Goal: Check status: Check status

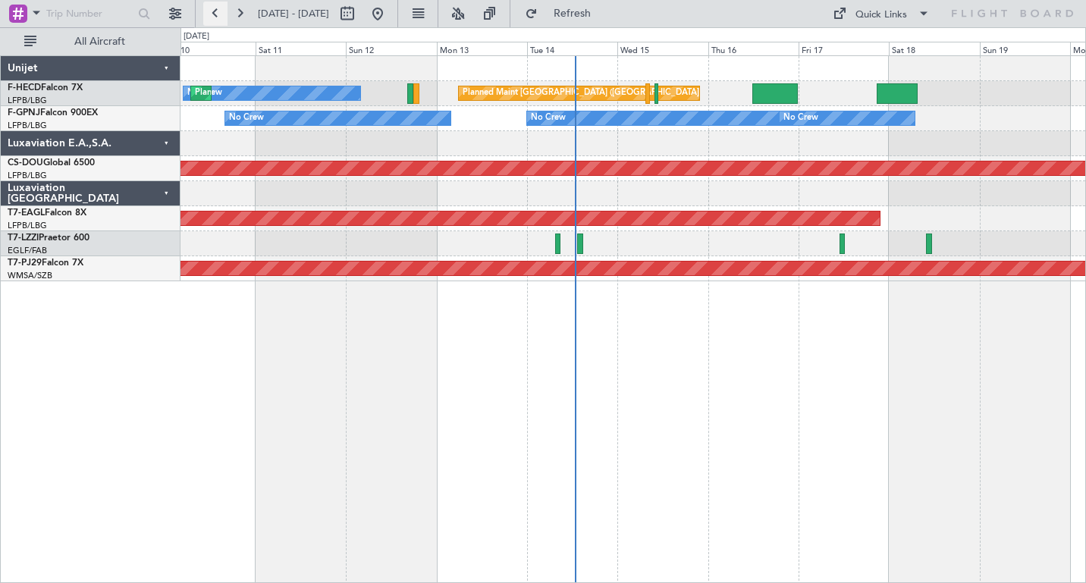
click at [215, 18] on button at bounding box center [215, 14] width 24 height 24
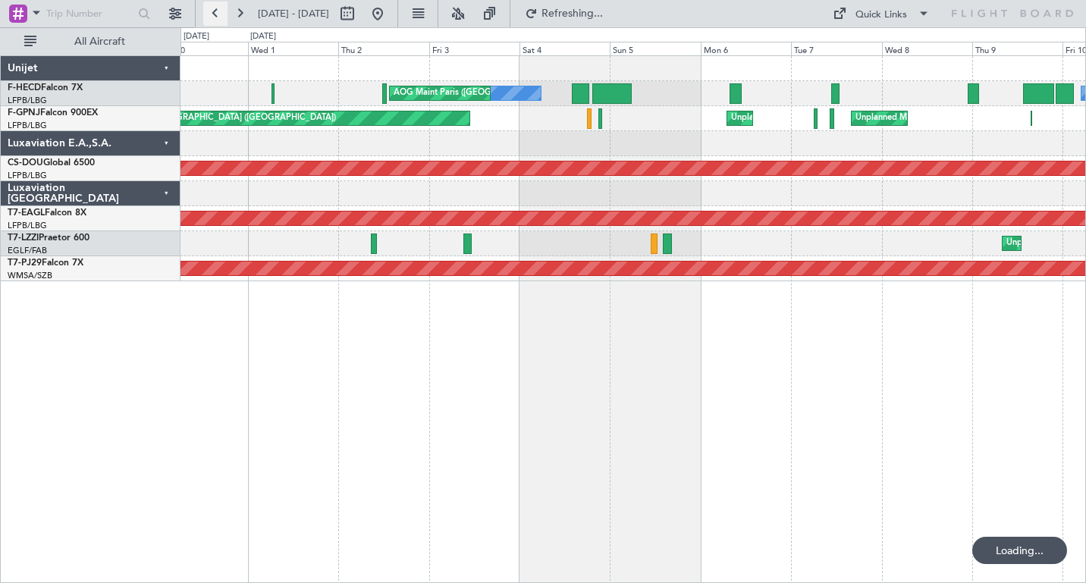
click at [215, 18] on button at bounding box center [215, 14] width 24 height 24
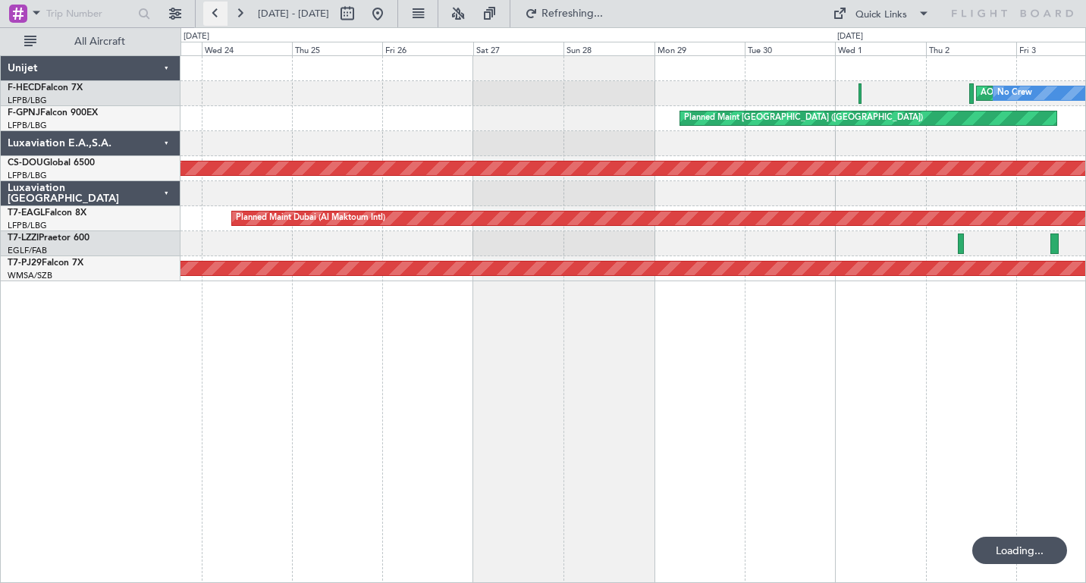
click at [215, 18] on button at bounding box center [215, 14] width 24 height 24
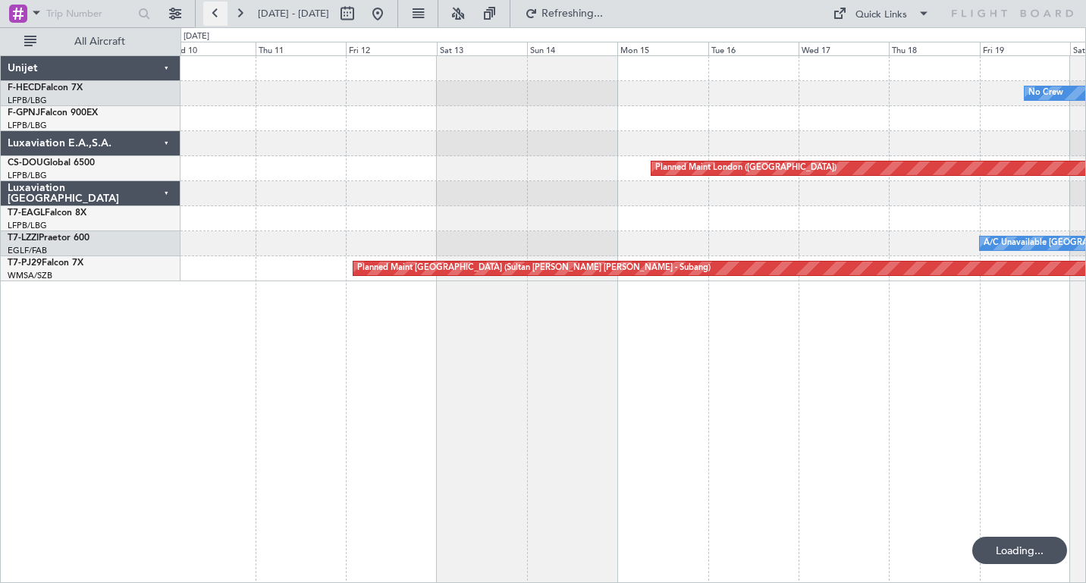
click at [215, 18] on button at bounding box center [215, 14] width 24 height 24
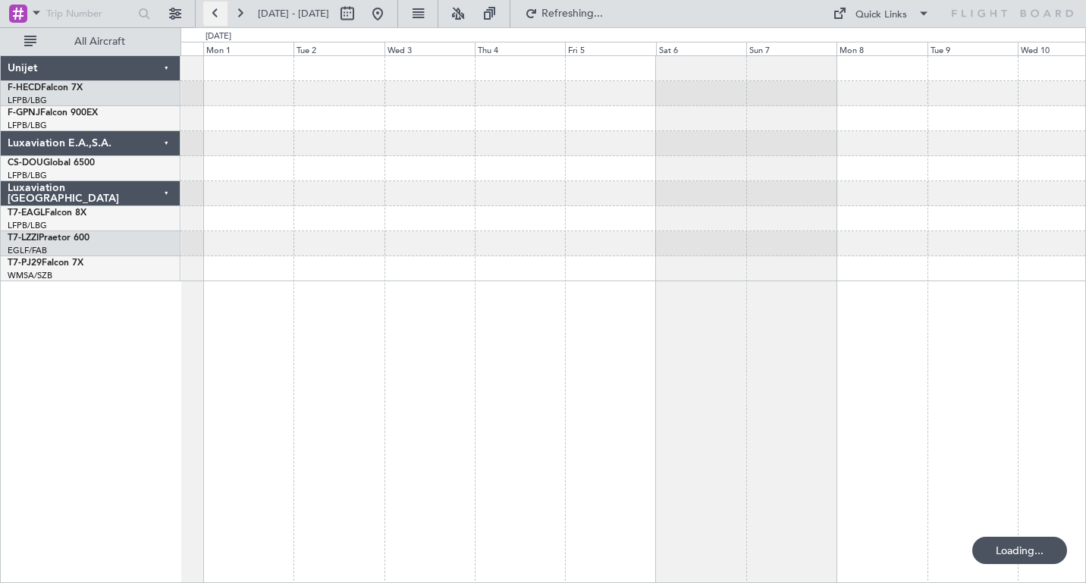
click at [215, 18] on button at bounding box center [215, 14] width 24 height 24
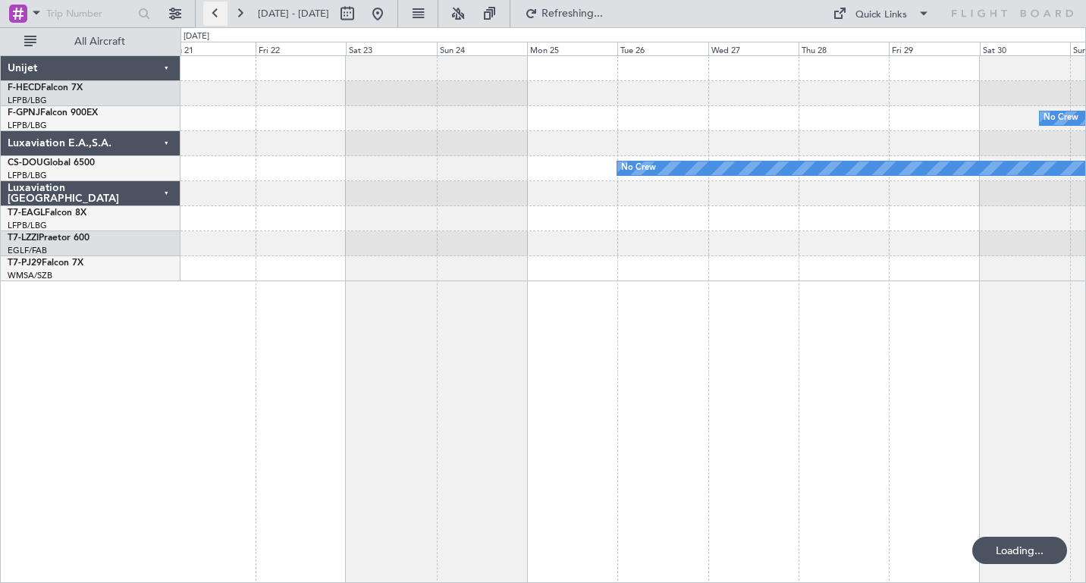
click at [215, 18] on button at bounding box center [215, 14] width 24 height 24
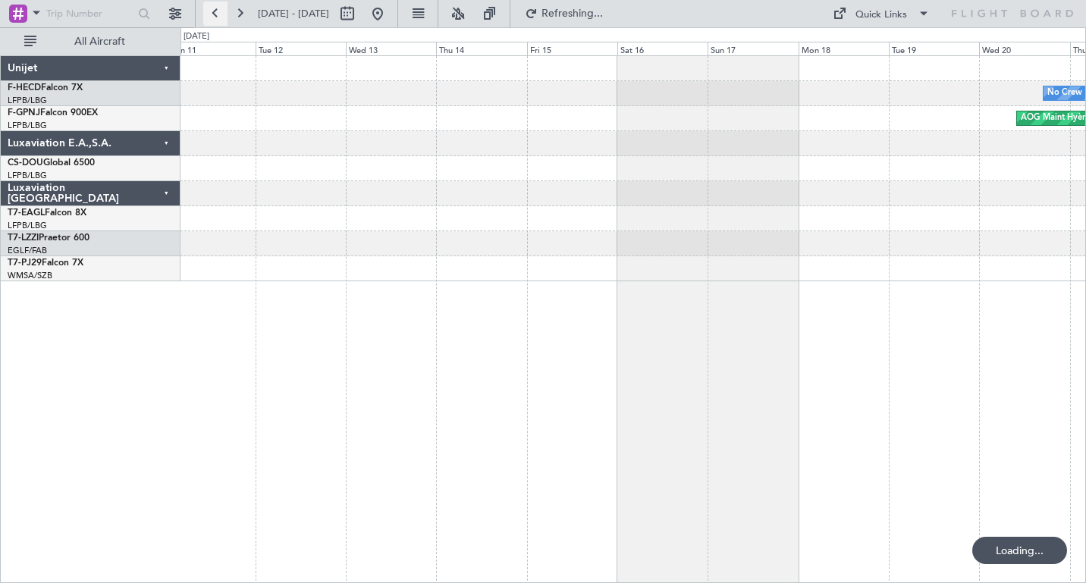
click at [215, 18] on button at bounding box center [215, 14] width 24 height 24
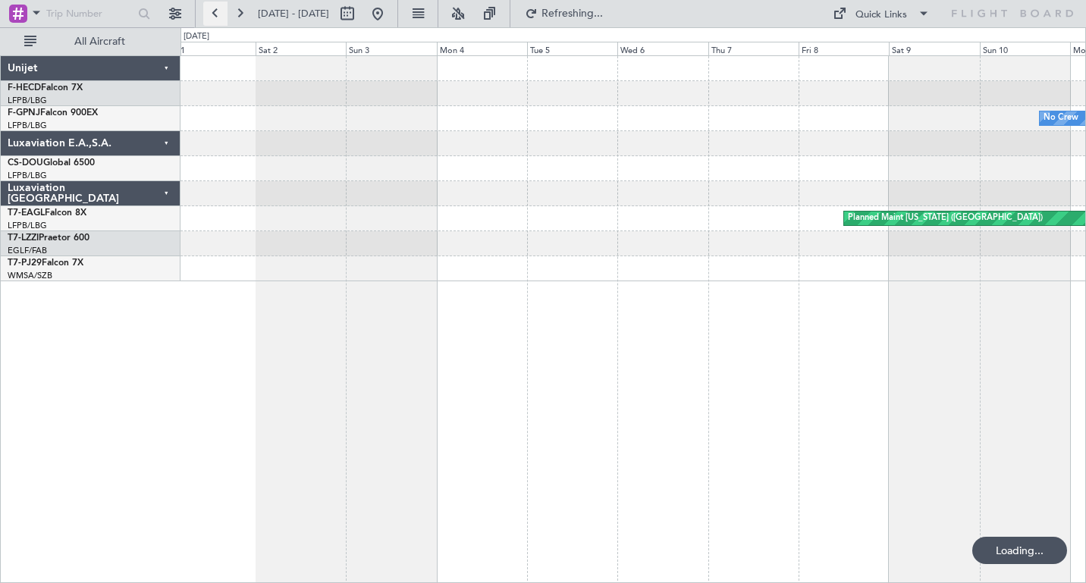
click at [215, 18] on button at bounding box center [215, 14] width 24 height 24
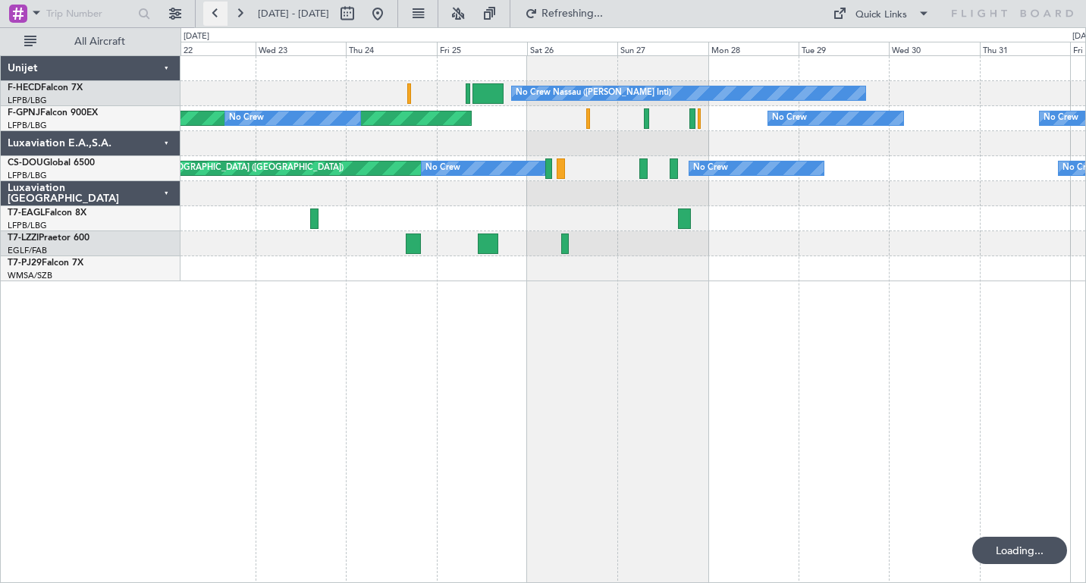
click at [215, 18] on button at bounding box center [215, 14] width 24 height 24
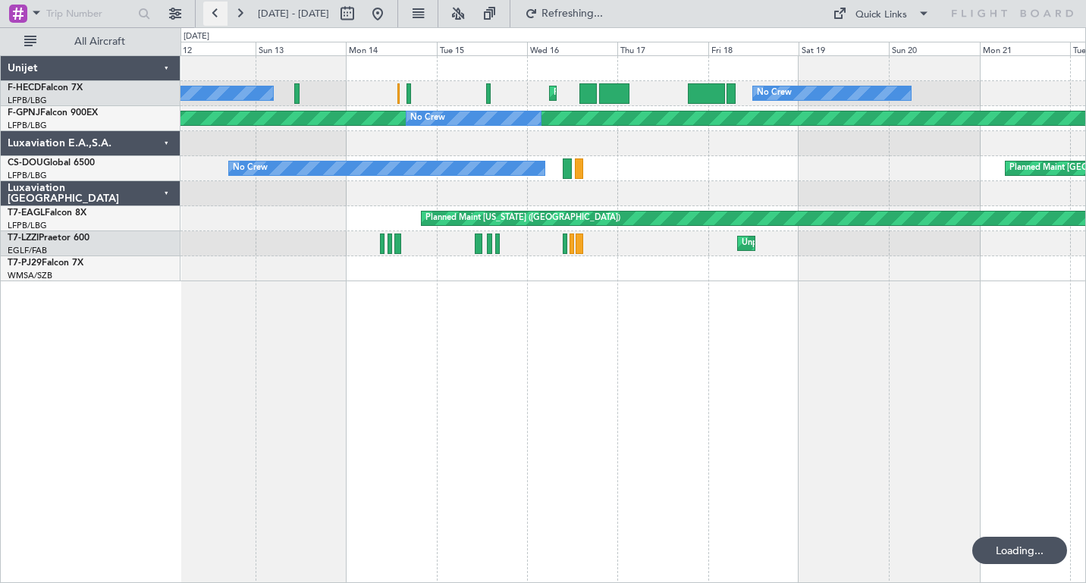
click at [215, 18] on button at bounding box center [215, 14] width 24 height 24
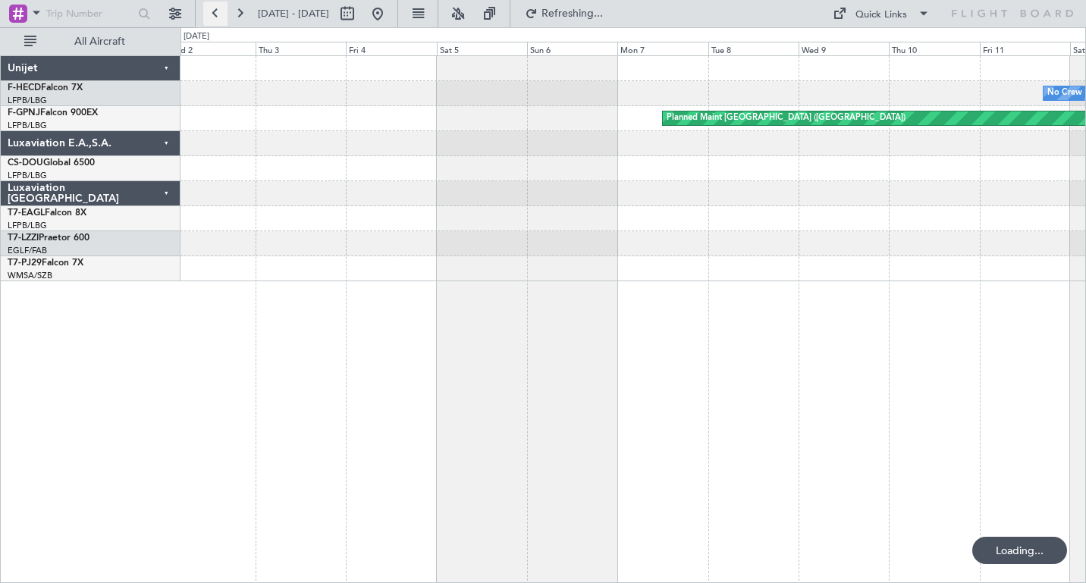
click at [215, 18] on button at bounding box center [215, 14] width 24 height 24
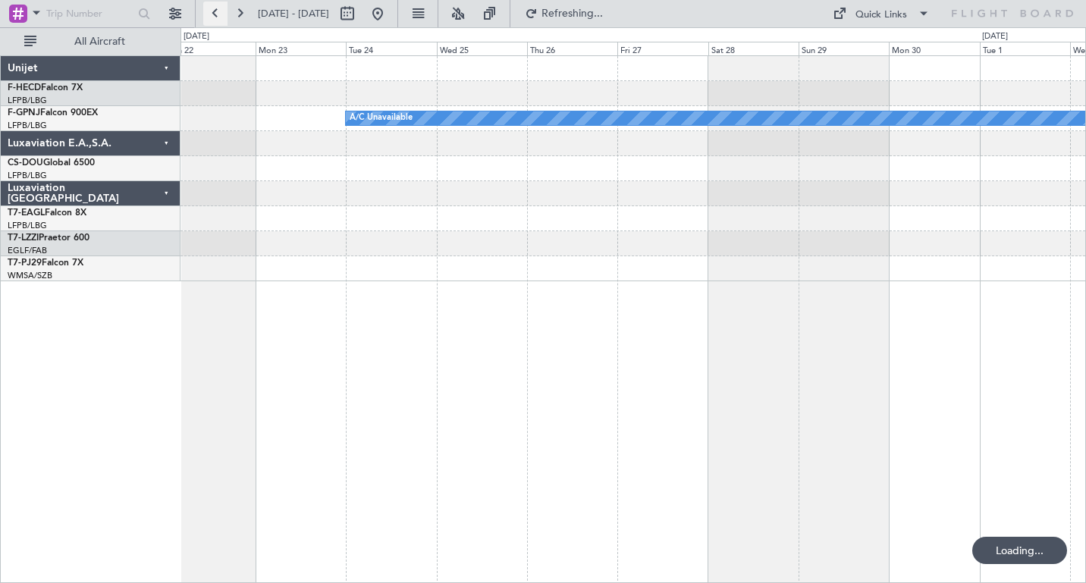
click at [215, 18] on button at bounding box center [215, 14] width 24 height 24
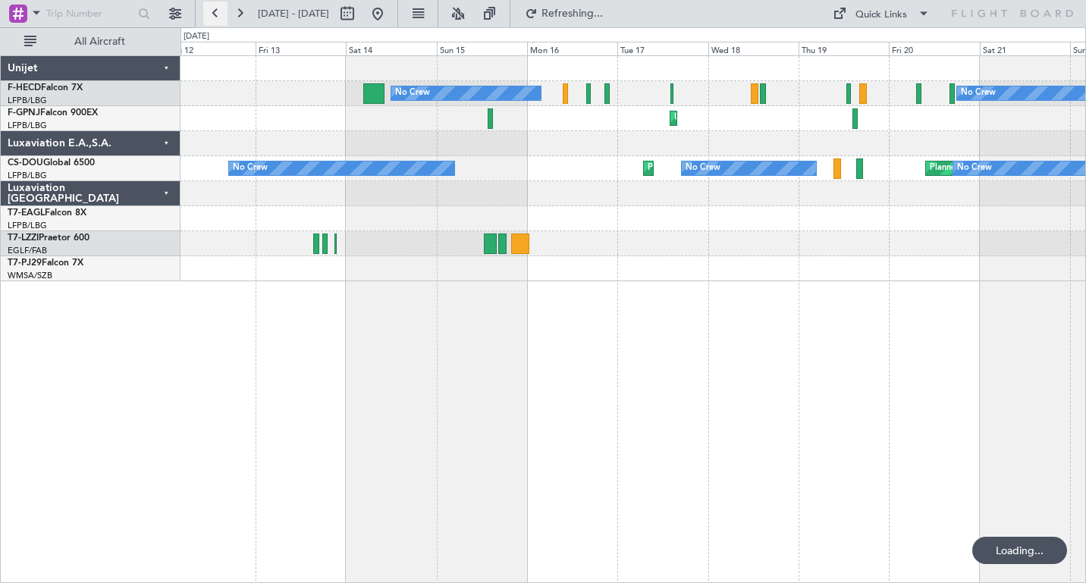
click at [215, 18] on button at bounding box center [215, 14] width 24 height 24
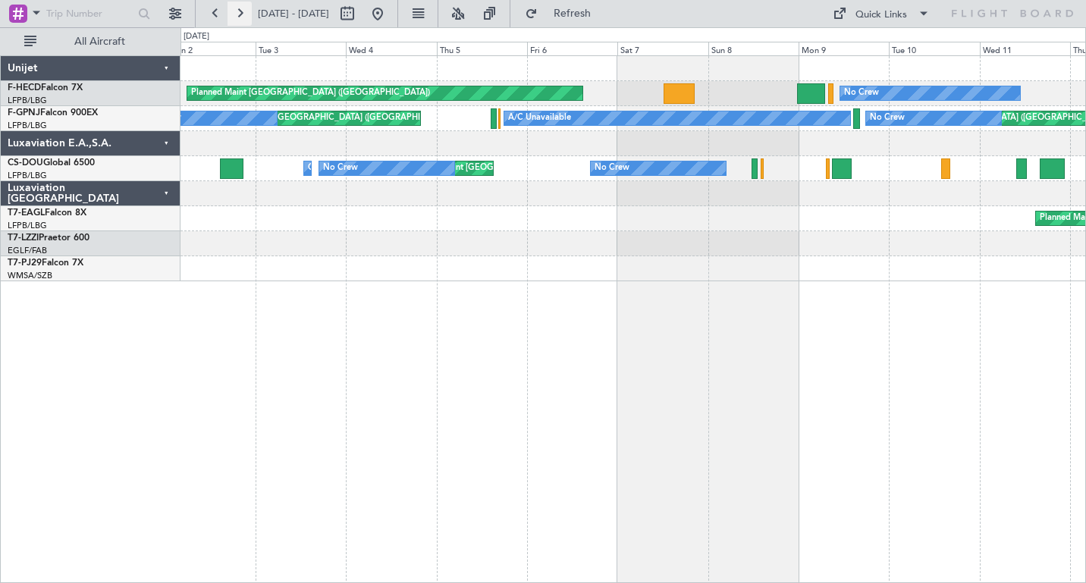
click at [236, 14] on button at bounding box center [240, 14] width 24 height 24
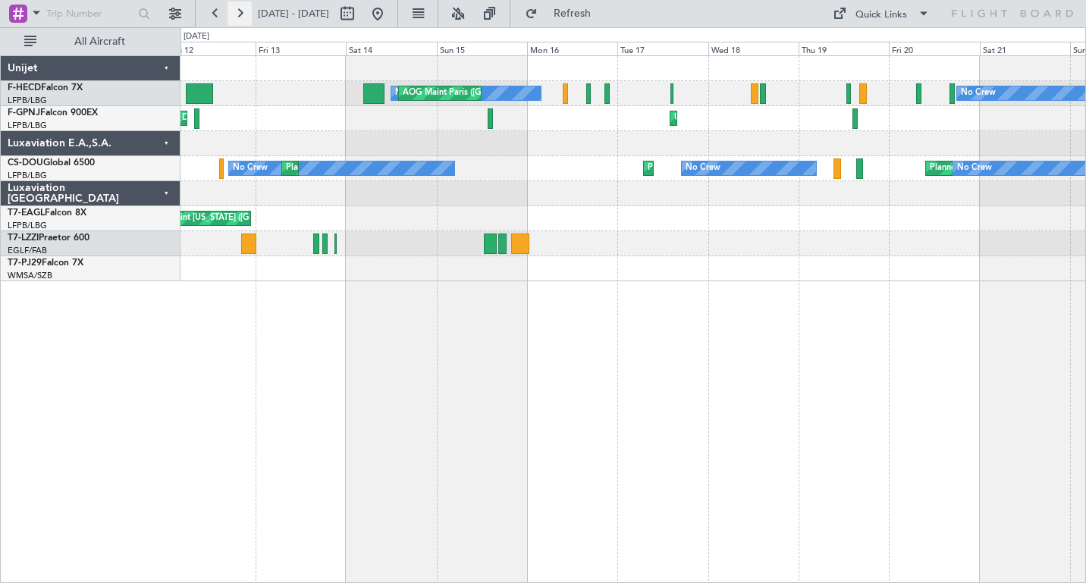
click at [236, 14] on button at bounding box center [240, 14] width 24 height 24
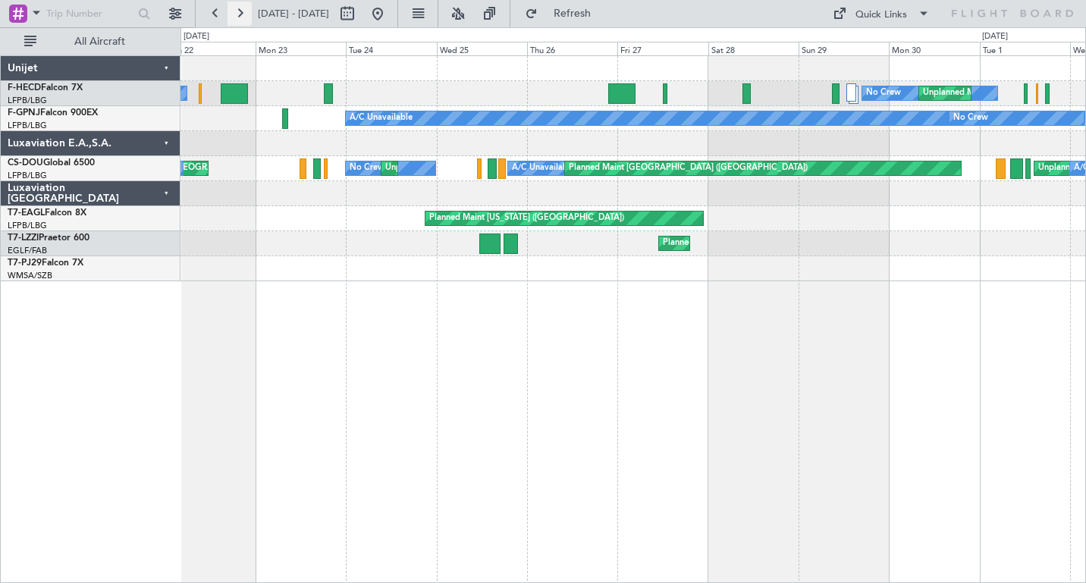
click at [239, 9] on button at bounding box center [240, 14] width 24 height 24
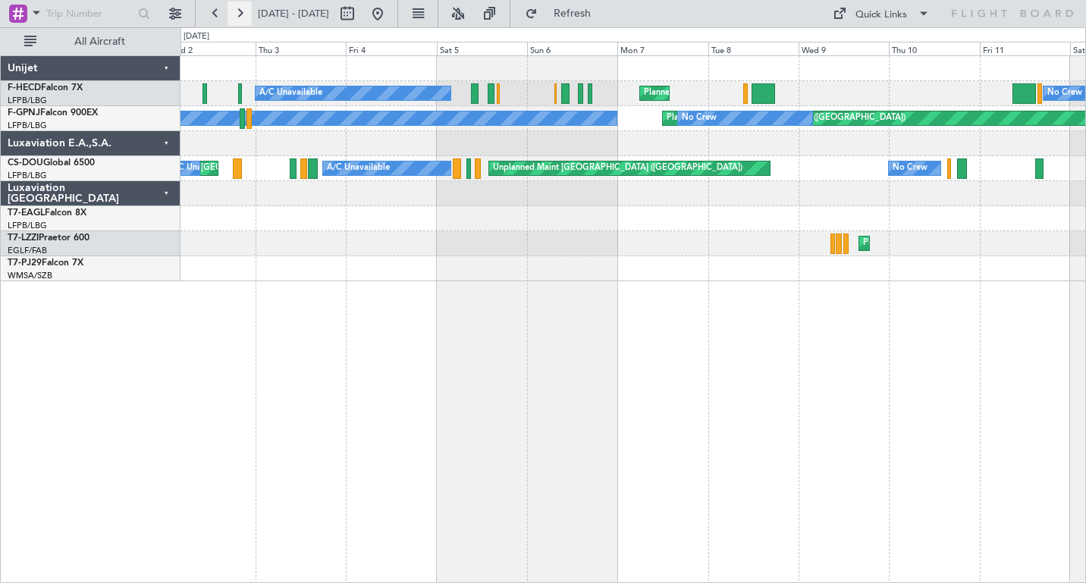
click at [241, 14] on button at bounding box center [240, 14] width 24 height 24
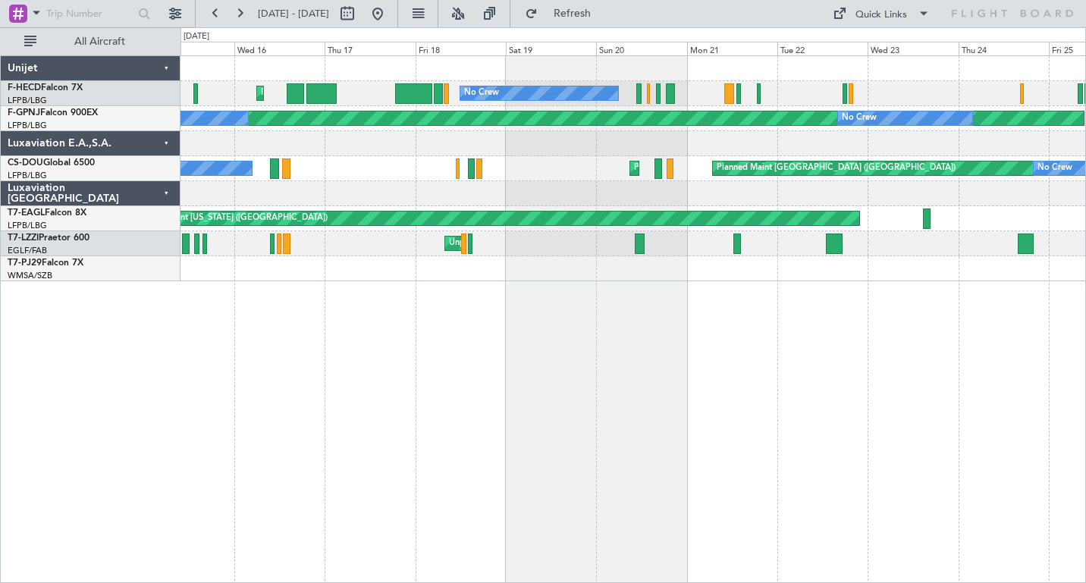
click at [385, 302] on div "Planned Maint [GEOGRAPHIC_DATA] ([GEOGRAPHIC_DATA]) No Crew No Crew Nassau ([PE…" at bounding box center [634, 319] width 906 height 528
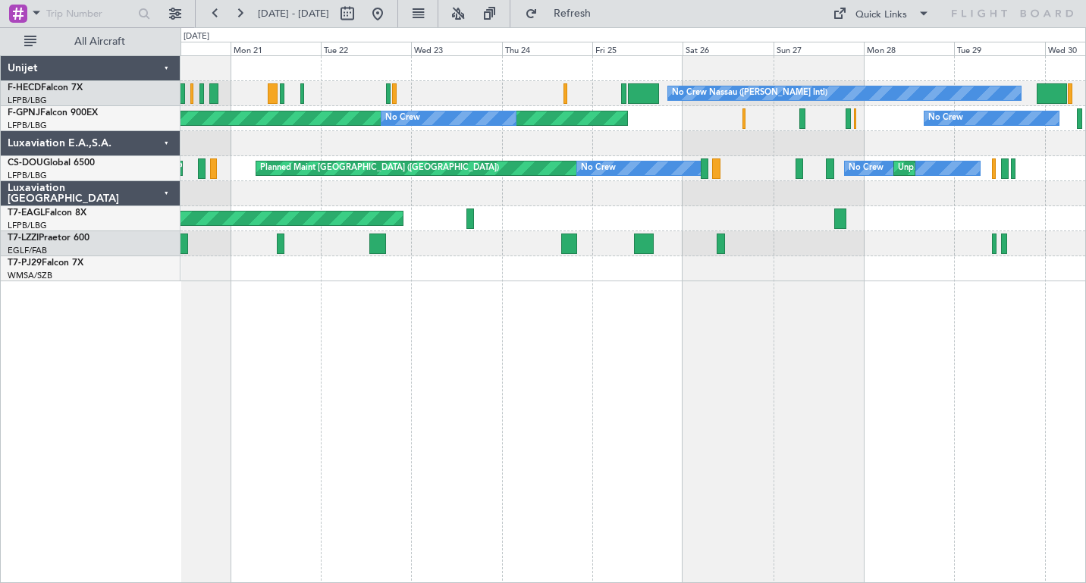
click at [562, 316] on div "No Crew Nassau ([PERSON_NAME] Intl) No Crew No Crew Planned Maint [GEOGRAPHIC_D…" at bounding box center [634, 319] width 906 height 528
